Goal: Navigation & Orientation: Find specific page/section

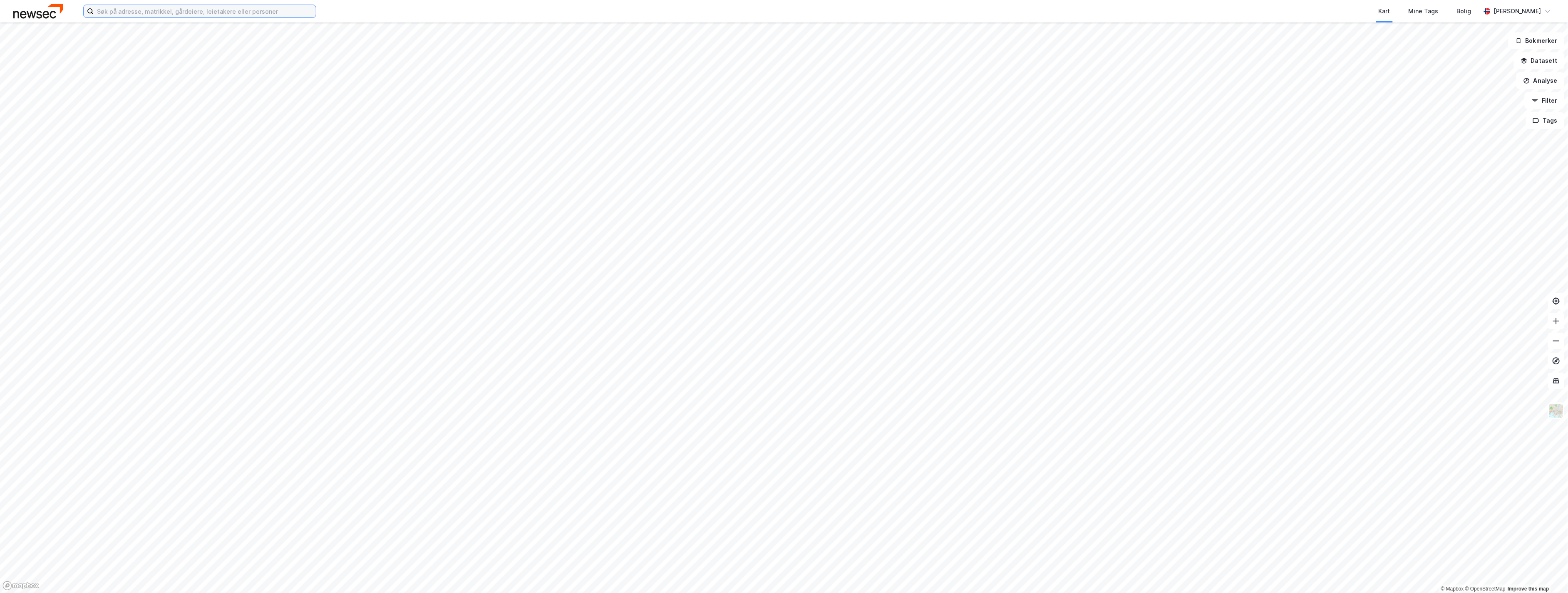
click at [235, 9] on input at bounding box center [205, 11] width 222 height 13
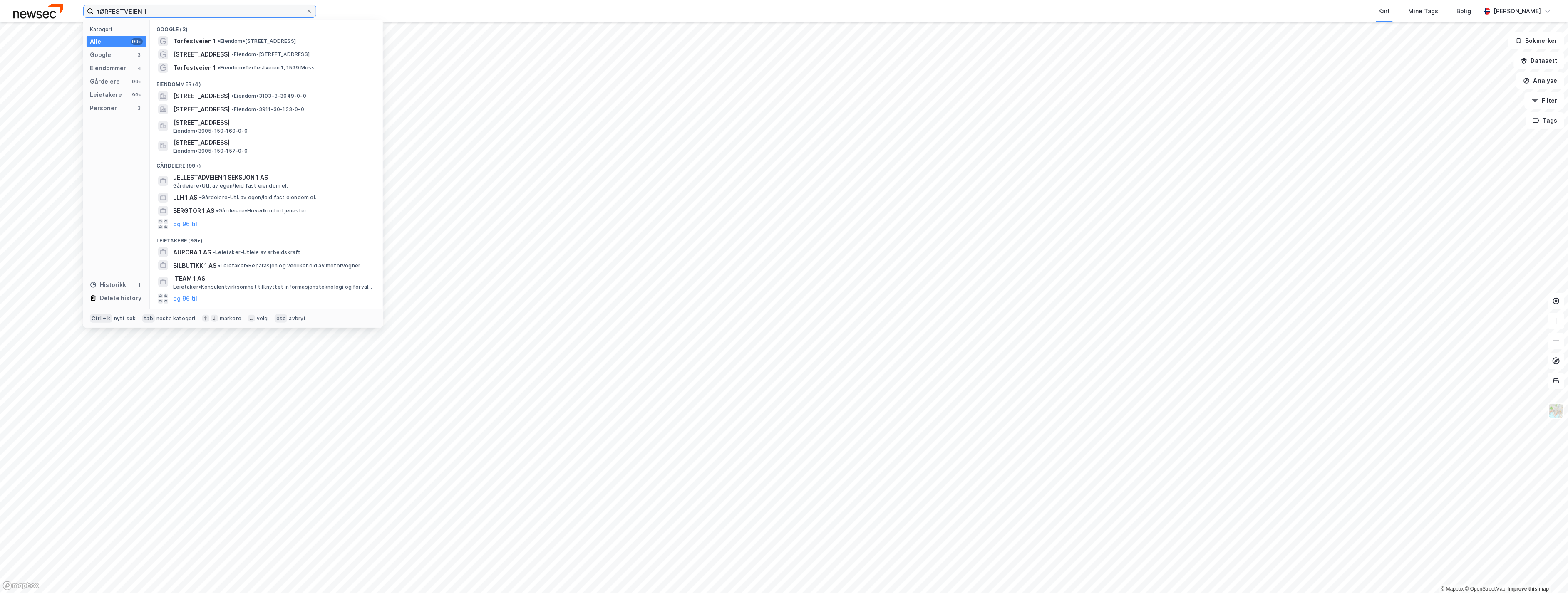
type input "tØRFESTVEIEN 1"
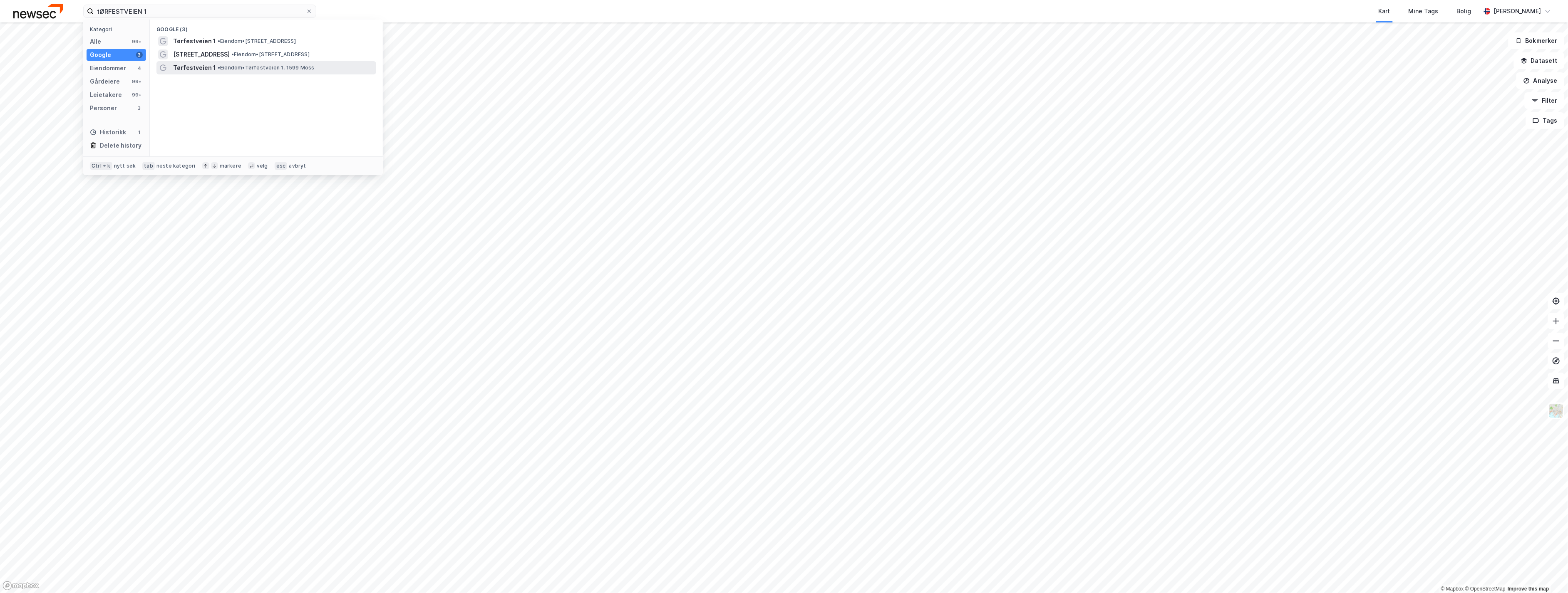
click at [233, 64] on span "• Eiendom • [STREET_ADDRESS]" at bounding box center [266, 68] width 97 height 7
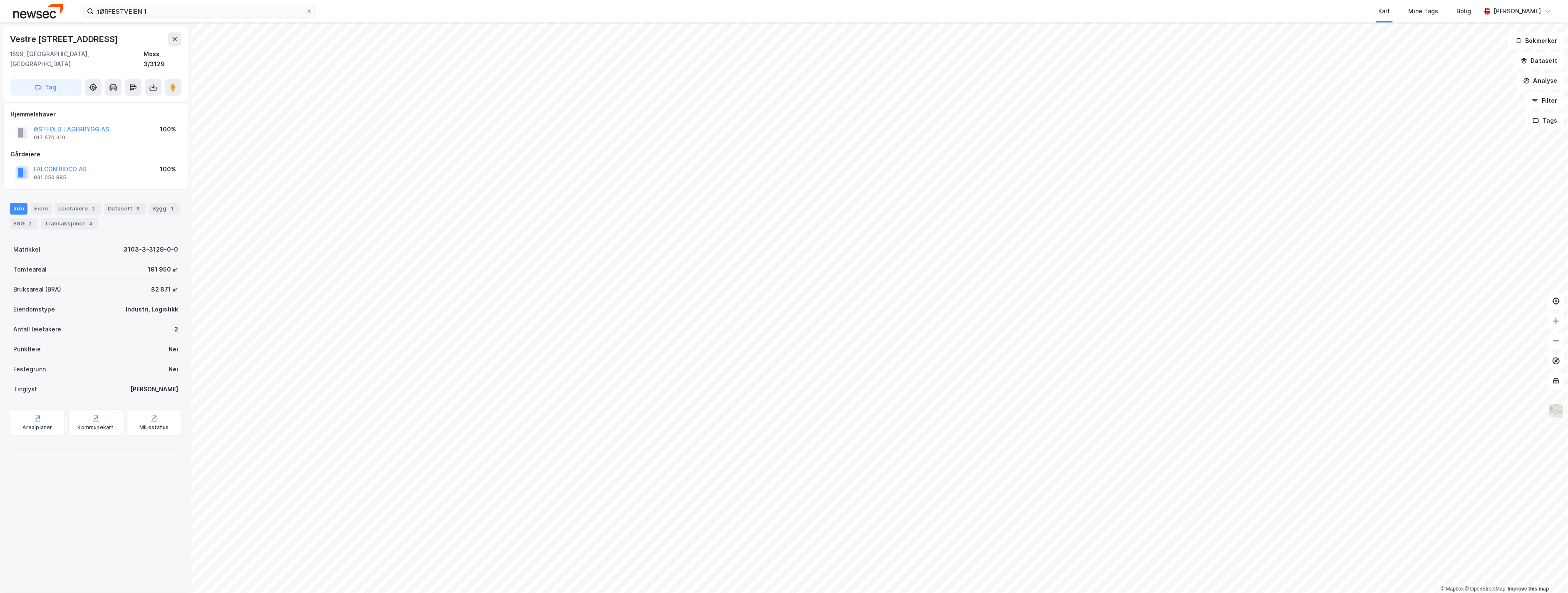
click at [41, 499] on div "© Mapbox © OpenStreetMap Improve this map Vestre Vanemvei 40 1599, [GEOGRAPHIC_…" at bounding box center [784, 308] width 1568 height 570
click at [40, 560] on div "© Mapbox © OpenStreetMap Improve this map Vestre Vanemvei 40 1599, [GEOGRAPHIC_…" at bounding box center [784, 308] width 1568 height 570
